Goal: Task Accomplishment & Management: Manage account settings

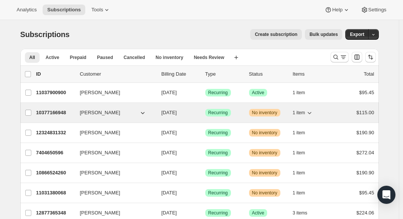
click at [106, 110] on span "[PERSON_NAME]" at bounding box center [100, 113] width 40 height 8
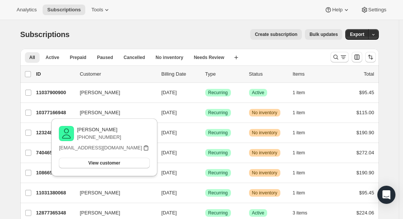
click at [145, 148] on icon "button" at bounding box center [146, 148] width 8 height 8
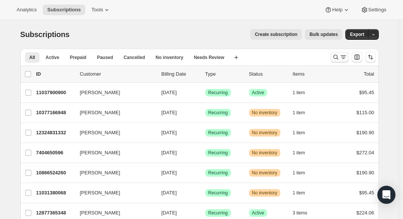
click at [334, 59] on icon "Search and filter results" at bounding box center [336, 57] width 8 height 8
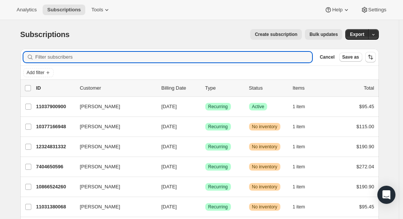
paste input "leil_gallardo@yahoo.com.au"
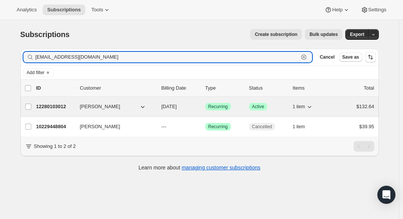
type input "leil_gallardo@yahoo.com.au"
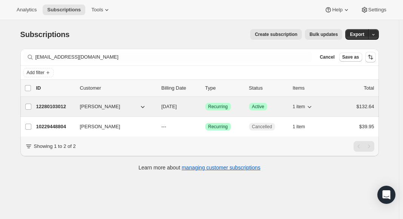
click at [48, 103] on p "12280103012" at bounding box center [55, 107] width 38 height 8
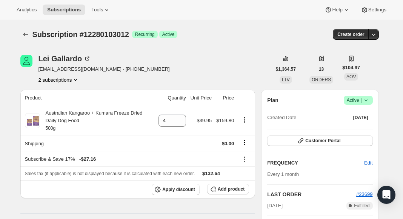
scroll to position [92, 0]
